Goal: Book appointment/travel/reservation

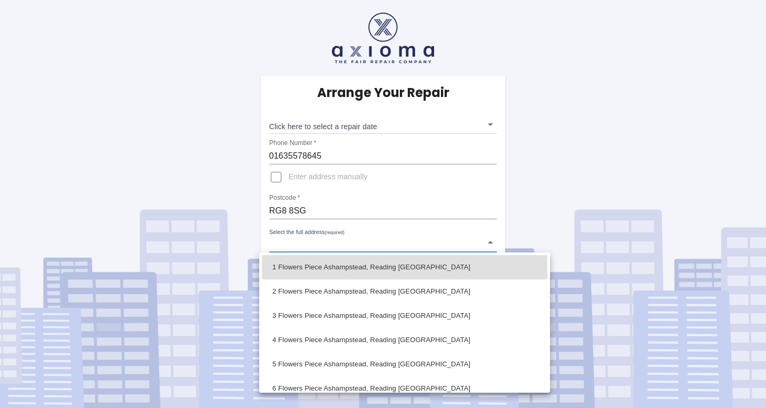
click at [350, 246] on body "Arrange Your Repair Click here to select a repair date ​ Phone Number   * 01635…" at bounding box center [383, 204] width 766 height 408
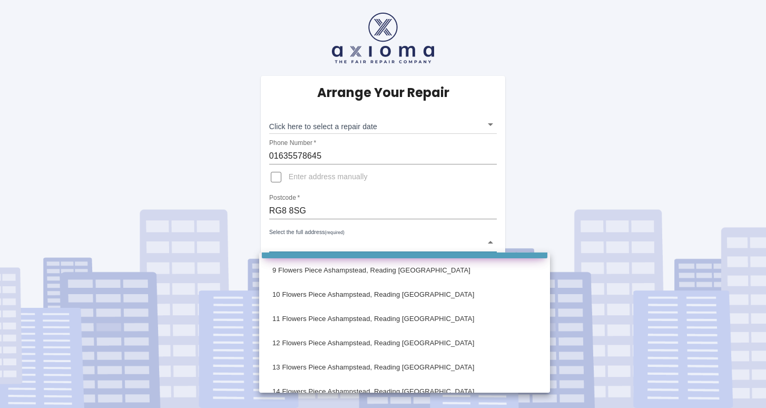
scroll to position [192, 0]
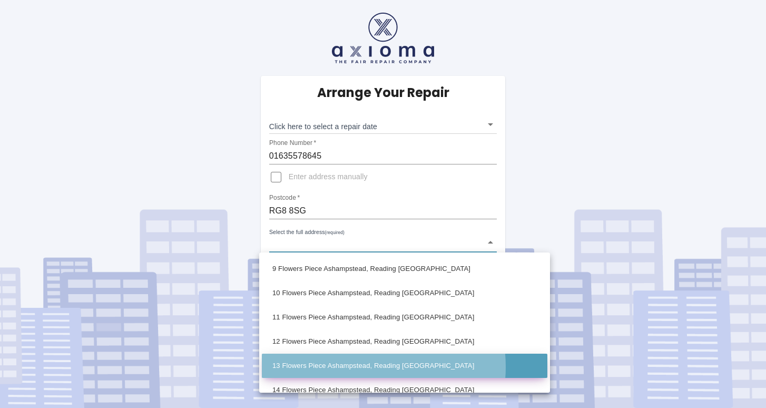
click at [357, 367] on li "13 Flowers Piece Ashampstead, Reading Berkshire" at bounding box center [404, 365] width 285 height 24
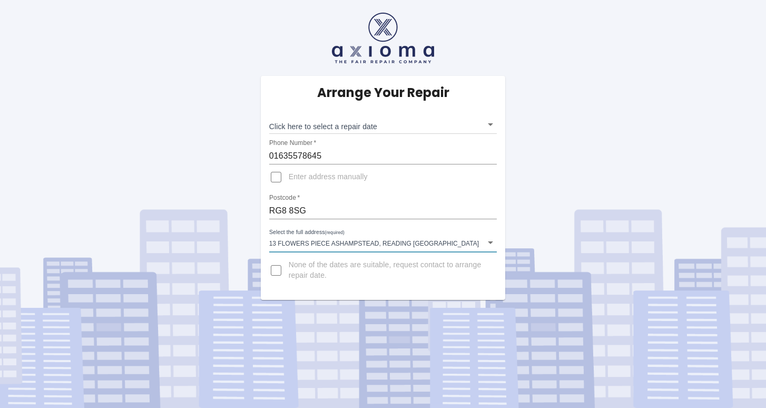
type input "13 Flowers Piece Ashampstead, Reading Berkshire"
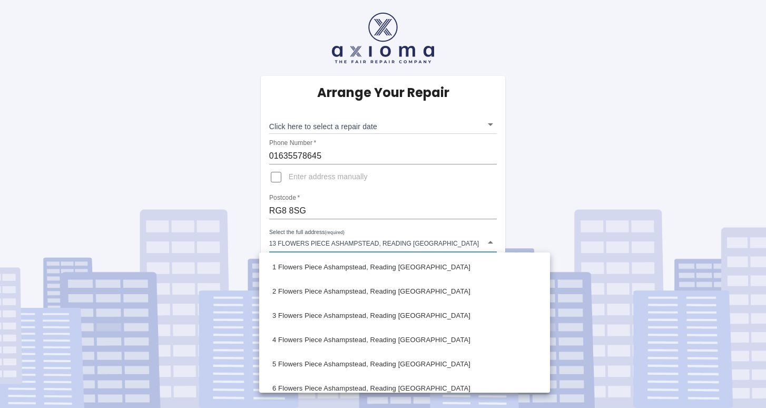
scroll to position [235, 0]
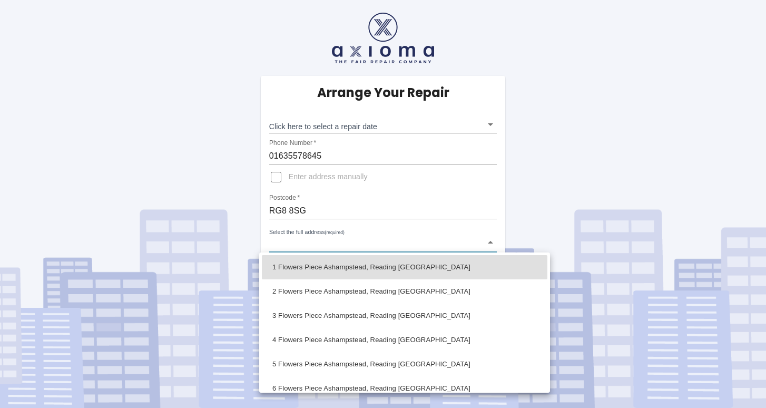
click at [493, 245] on body "Arrange Your Repair Click here to select a repair date ​ Phone Number   * 01635…" at bounding box center [383, 204] width 766 height 408
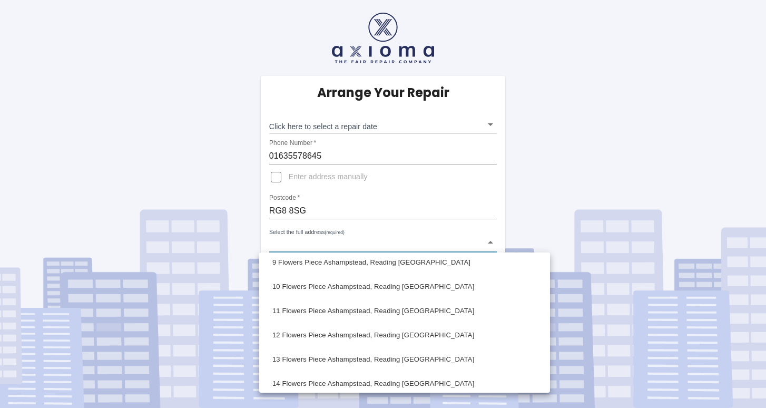
scroll to position [205, 0]
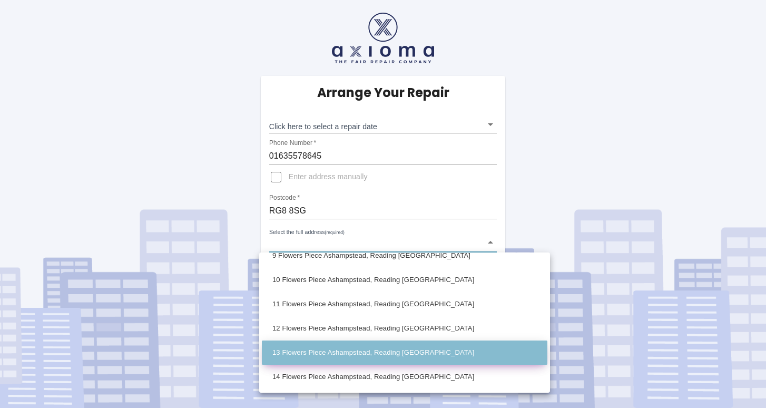
click at [417, 348] on li "13 Flowers Piece Ashampstead, Reading Berkshire" at bounding box center [404, 352] width 285 height 24
type input "13 Flowers Piece Ashampstead, Reading Berkshire"
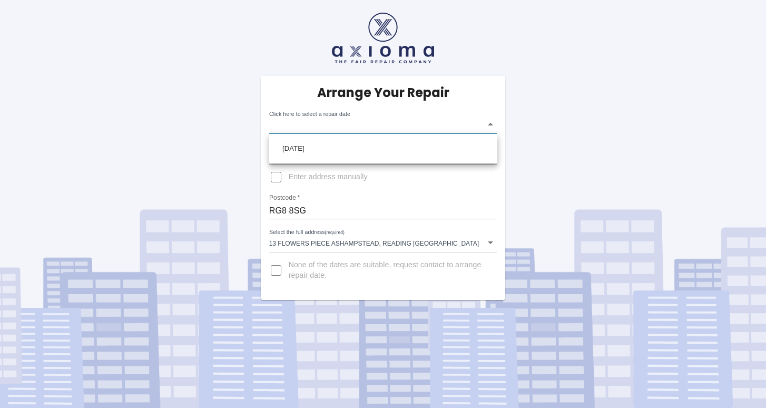
click at [338, 127] on body "Arrange Your Repair Click here to select a repair date ​ Phone Number   * 01635…" at bounding box center [383, 204] width 766 height 408
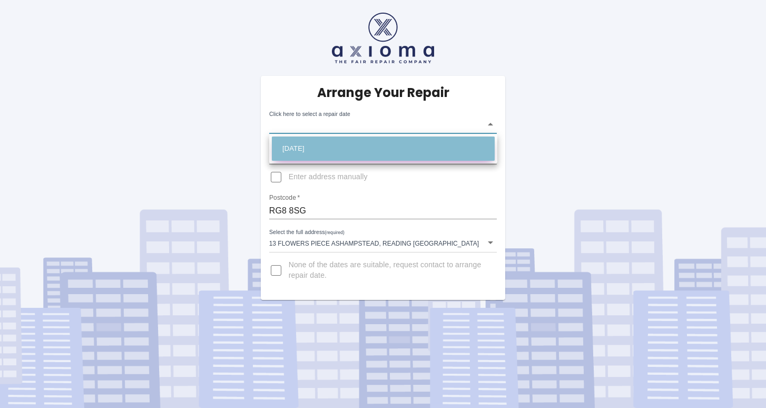
click at [323, 143] on li "Wed Oct 22 2025" at bounding box center [383, 148] width 223 height 24
type input "2025-10-22T00:00:00.000Z"
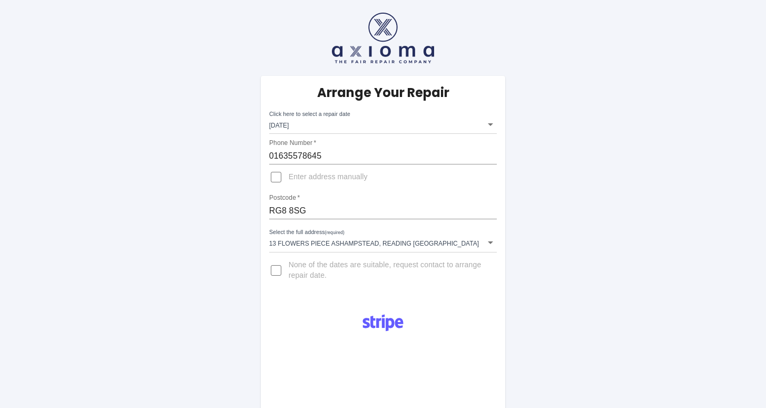
scroll to position [0, 0]
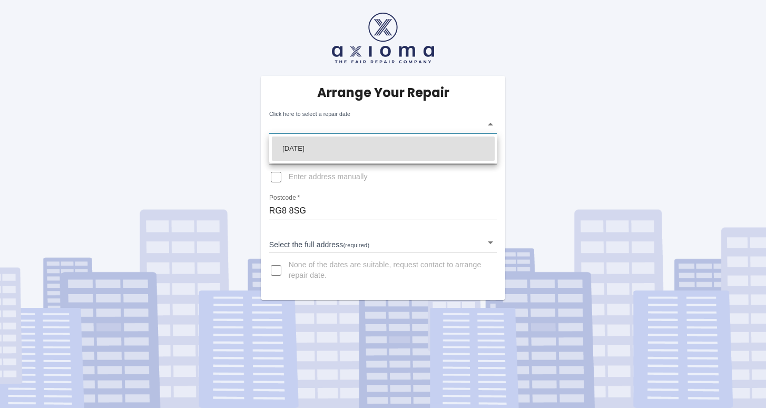
click at [343, 125] on body "Arrange Your Repair Click here to select a repair date ​ Phone Number   * 01635…" at bounding box center [383, 204] width 766 height 408
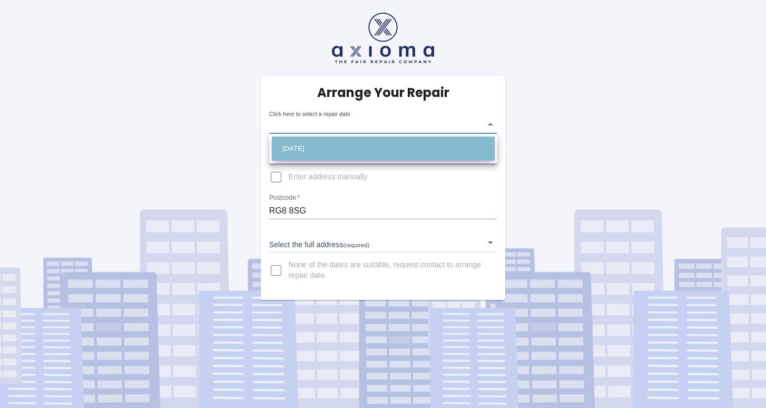
click at [331, 149] on li "Wed Oct 22 2025" at bounding box center [383, 148] width 223 height 24
type input "2025-10-22T00:00:00.000Z"
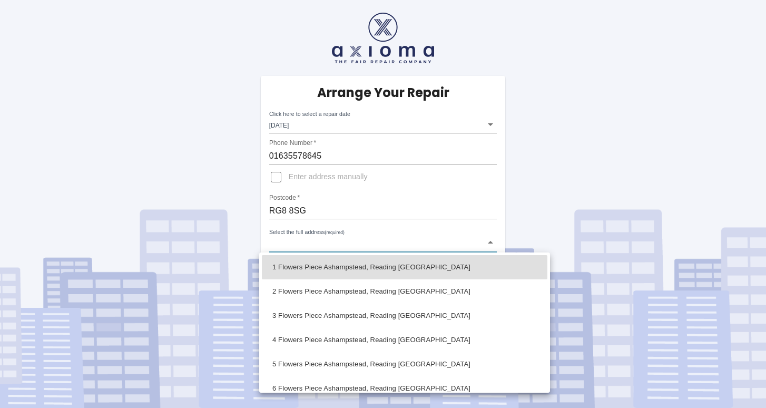
click at [333, 242] on body "Arrange Your Repair Click here to select a repair date Wed Oct 22 2025 2025-10-…" at bounding box center [383, 204] width 766 height 408
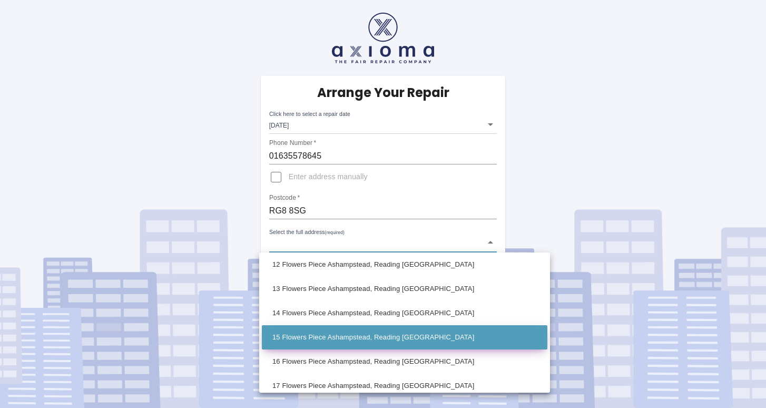
scroll to position [270, 0]
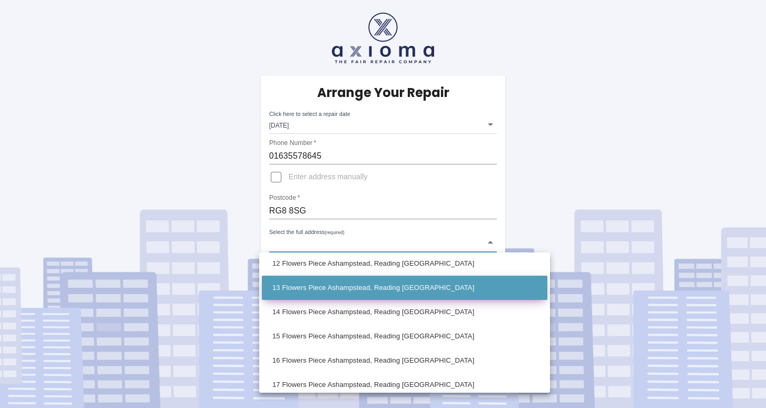
click at [346, 289] on li "13 Flowers Piece Ashampstead, Reading Berkshire" at bounding box center [404, 287] width 285 height 24
type input "13 Flowers Piece Ashampstead, Reading Berkshire"
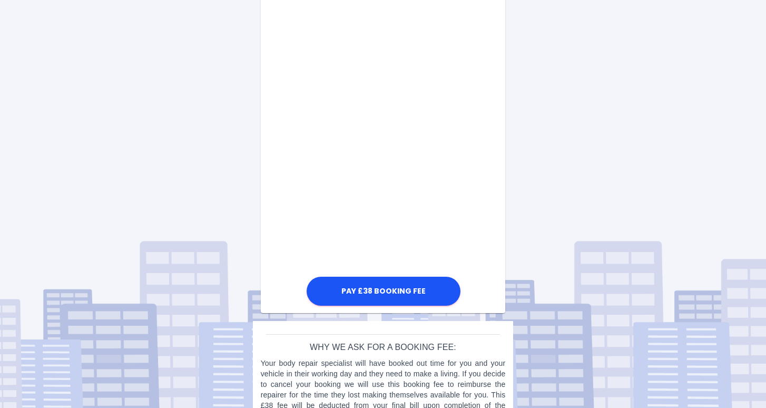
scroll to position [562, 0]
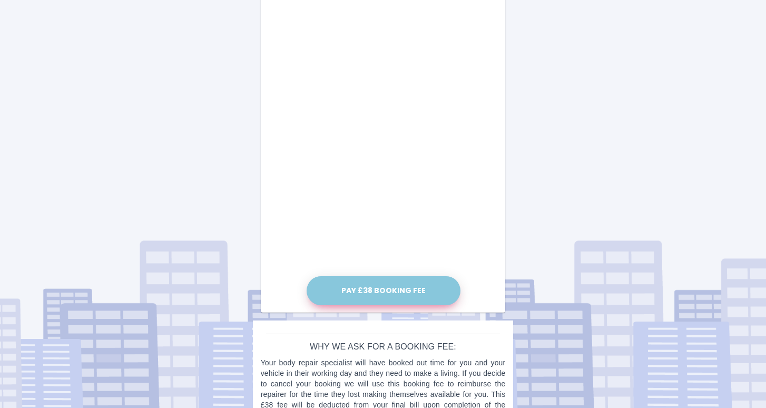
click at [429, 289] on button "Pay £38 Booking Fee" at bounding box center [384, 290] width 154 height 29
